Goal: Information Seeking & Learning: Learn about a topic

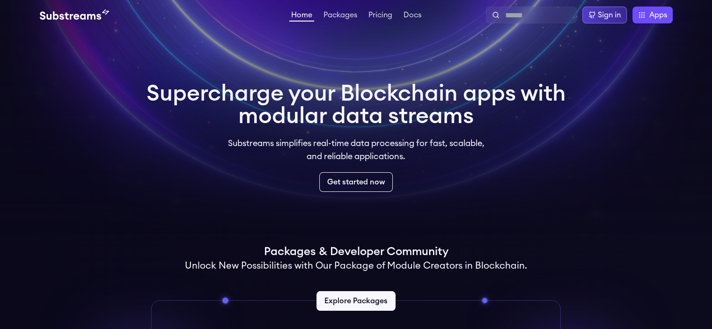
click at [598, 20] on div "Sign in" at bounding box center [609, 14] width 23 height 11
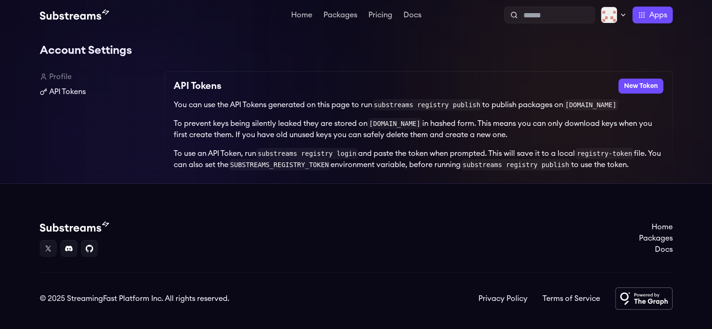
click at [59, 92] on link "API Tokens" at bounding box center [98, 91] width 117 height 11
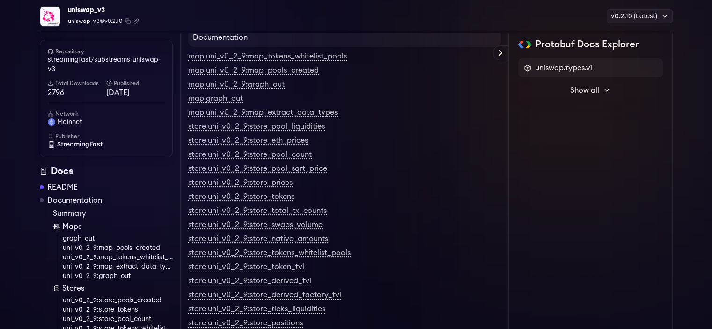
scroll to position [45, 0]
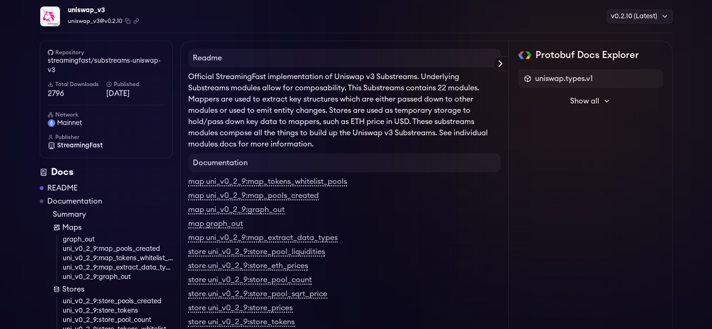
click at [410, 194] on div "map uni_v0_2_9:map_pools_created" at bounding box center [344, 195] width 313 height 11
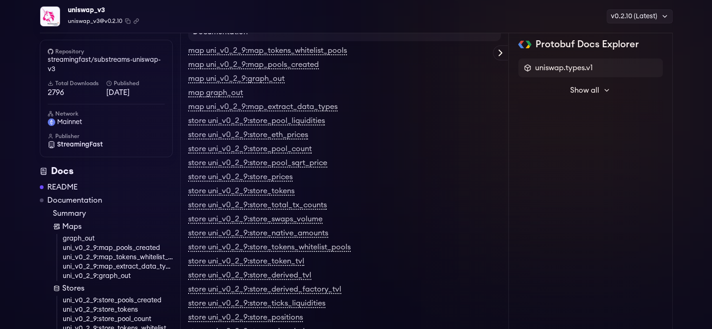
scroll to position [0, 0]
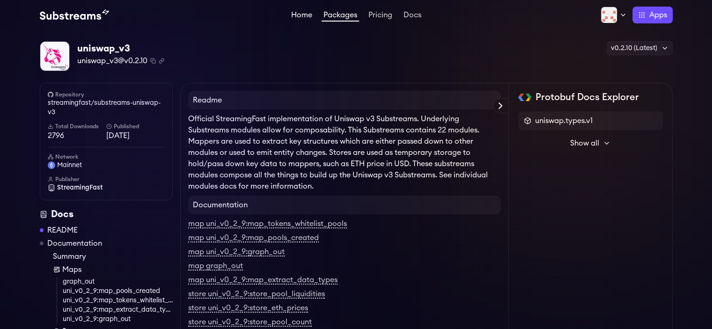
click at [298, 16] on link "Home" at bounding box center [301, 15] width 25 height 9
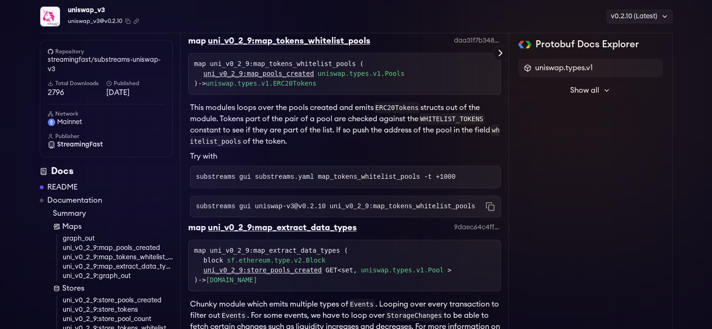
scroll to position [1065, 0]
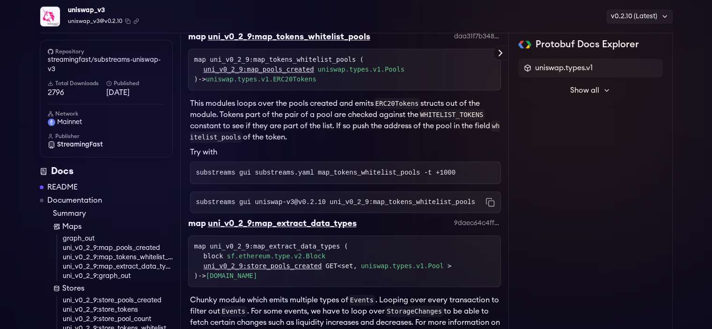
click at [405, 44] on div "map uni_v0_2_9:map_tokens_whitelist_pools daa31f7b3485db18a6aa0830d206e70d79561…" at bounding box center [344, 39] width 313 height 19
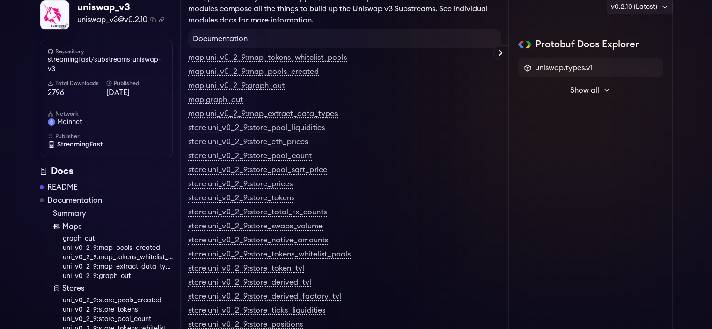
scroll to position [0, 0]
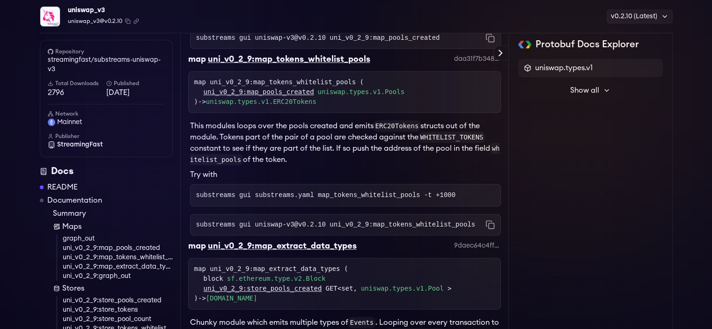
scroll to position [1044, 0]
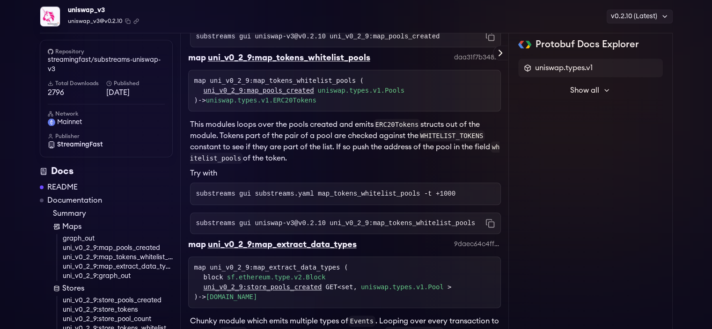
click at [72, 203] on link "Documentation" at bounding box center [74, 200] width 55 height 11
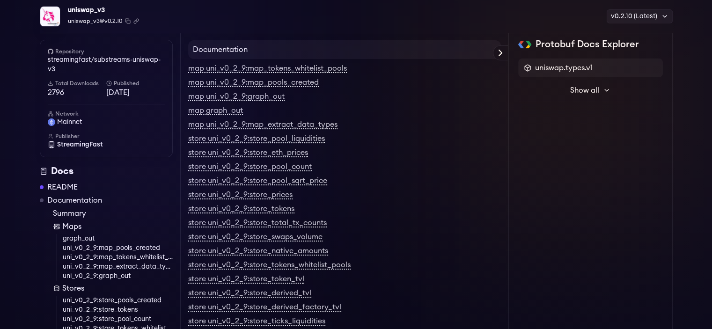
scroll to position [157, 0]
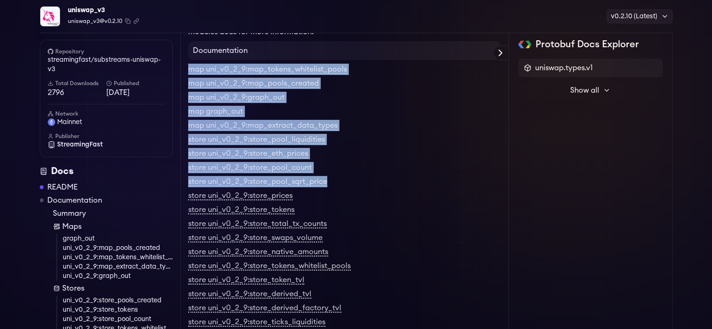
drag, startPoint x: 183, startPoint y: 67, endPoint x: 335, endPoint y: 188, distance: 194.6
copy div "map uni_v0_2_9:map_tokens_whitelist_pools map uni_v0_2_9:map_pools_created map …"
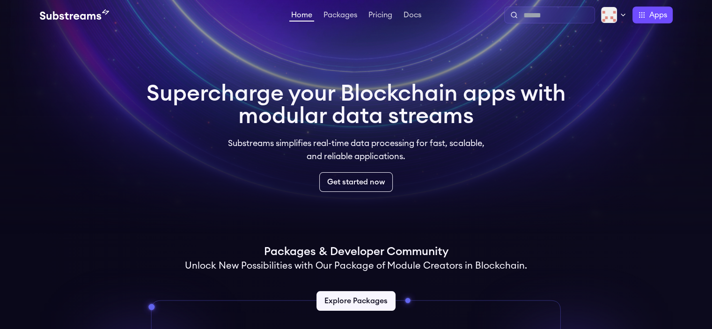
click at [536, 11] on input "text" at bounding box center [556, 15] width 67 height 11
type input "*"
type input "*********"
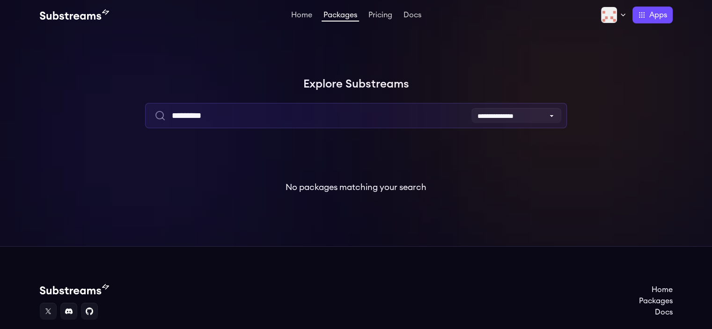
click at [394, 107] on input "*********" at bounding box center [356, 115] width 422 height 25
